Goal: Connect with others: Participate in discussion

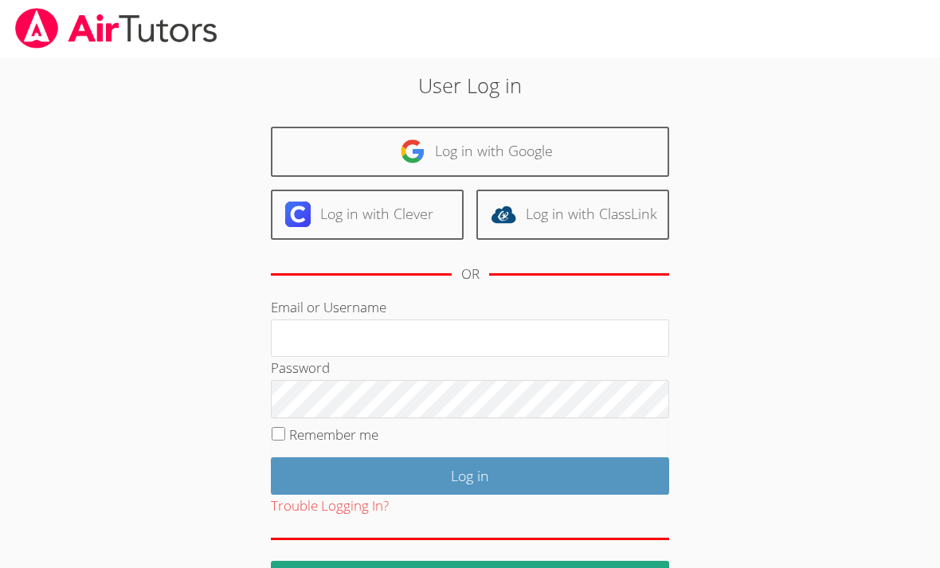
click at [542, 153] on link "Log in with Google" at bounding box center [470, 152] width 398 height 50
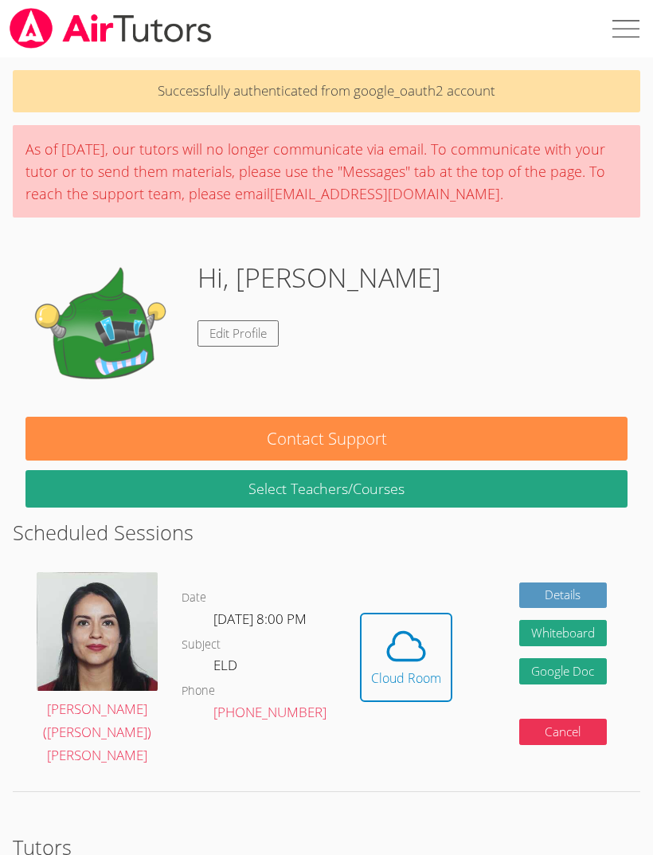
click at [418, 567] on div "Cloud Room" at bounding box center [406, 678] width 70 height 19
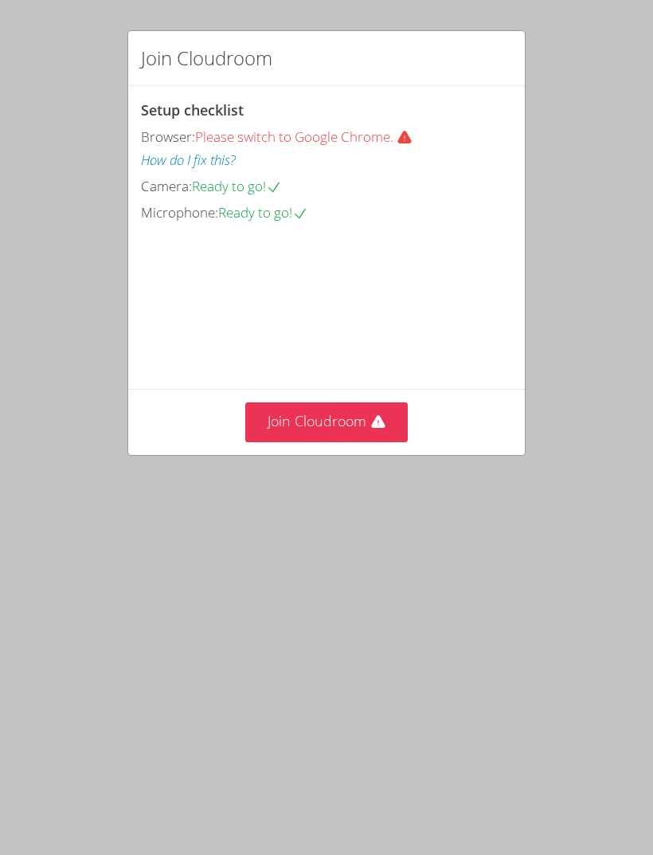
click at [361, 441] on button "Join Cloudroom" at bounding box center [326, 421] width 163 height 39
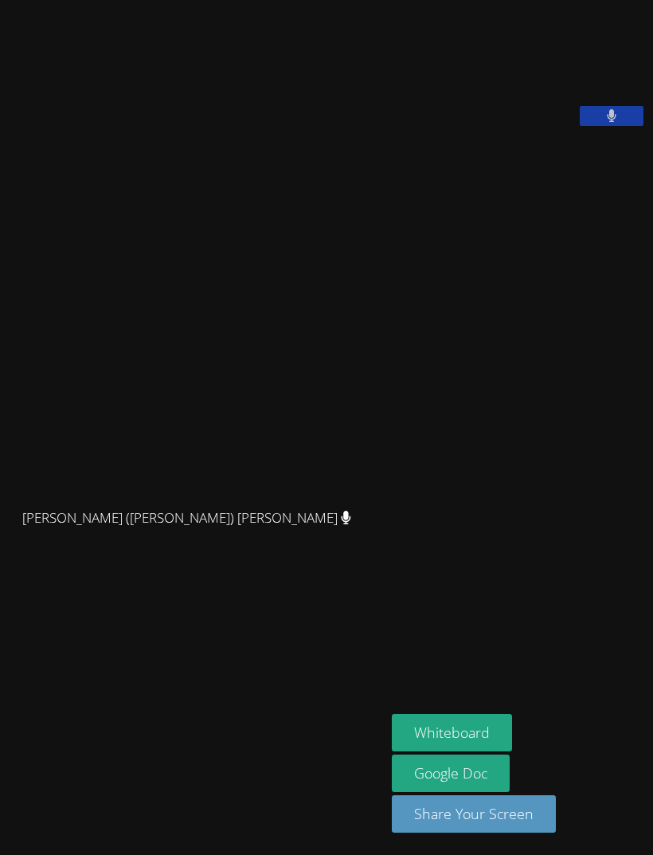
click at [392, 751] on button "Whiteboard" at bounding box center [452, 732] width 120 height 37
